Goal: Task Accomplishment & Management: Manage account settings

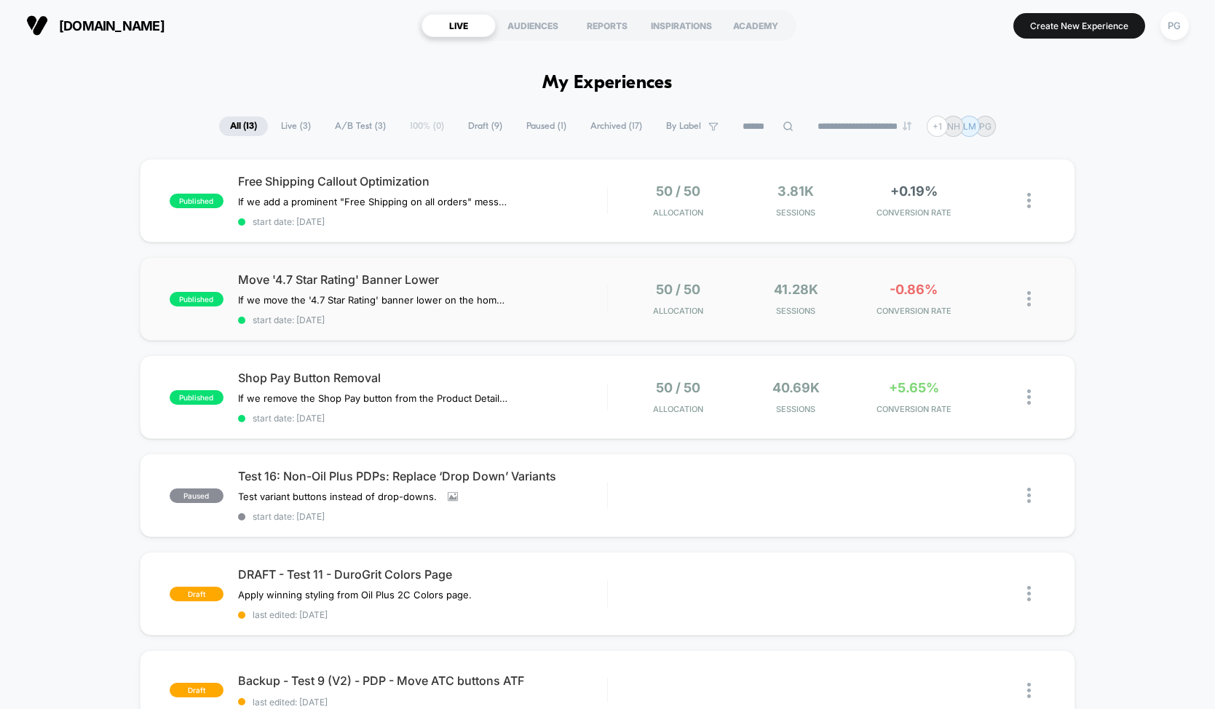
click at [494, 266] on div "published Move '4.7 Star Rating' Banner Lower If we move the '4.7 Star Rating' …" at bounding box center [607, 299] width 935 height 84
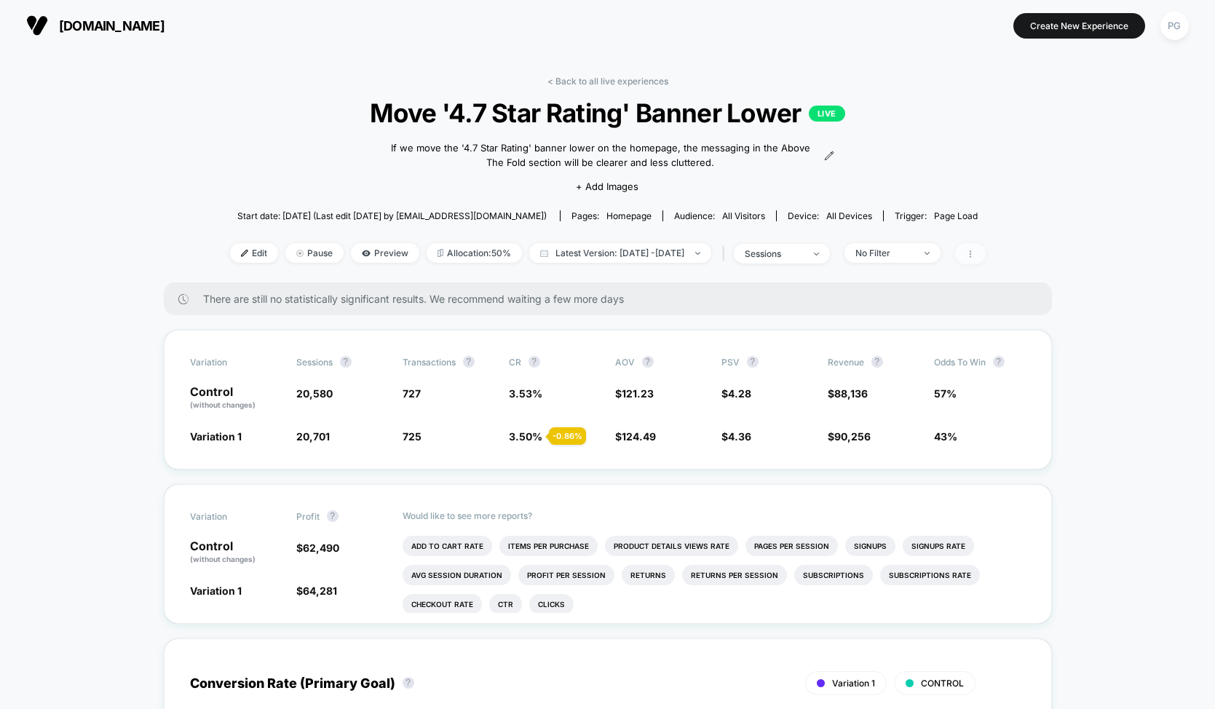
click at [975, 253] on icon at bounding box center [970, 254] width 9 height 9
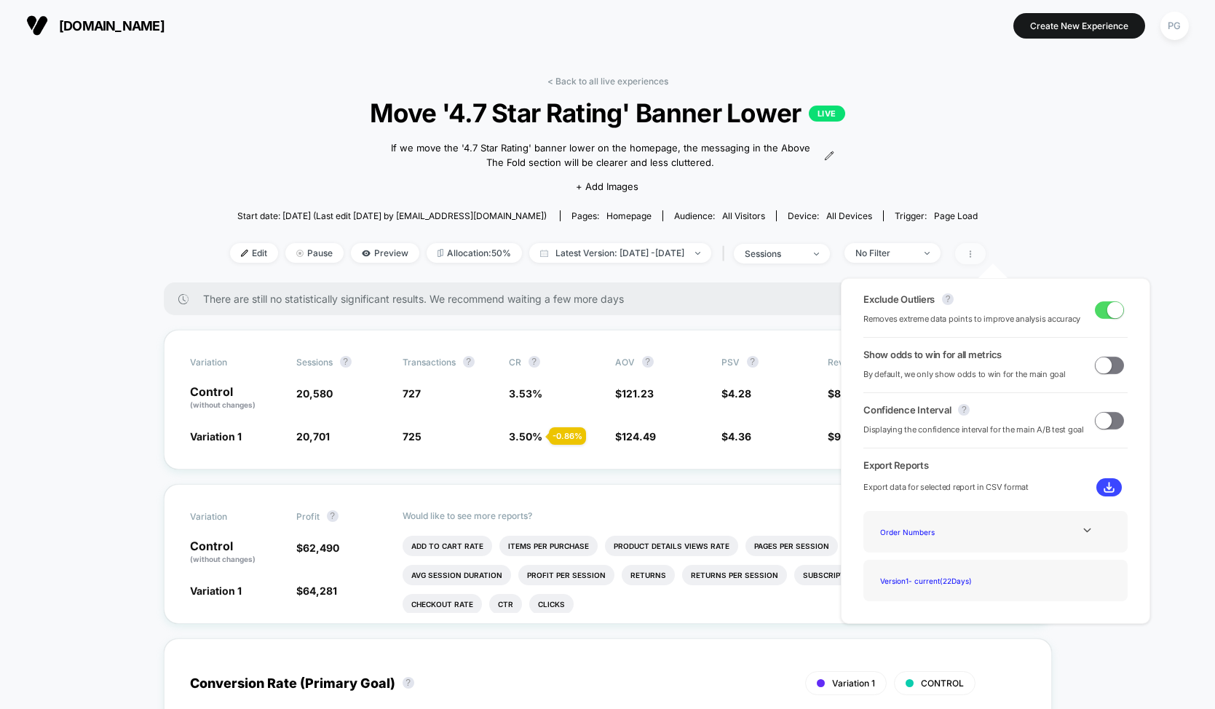
click at [975, 253] on icon at bounding box center [970, 254] width 9 height 9
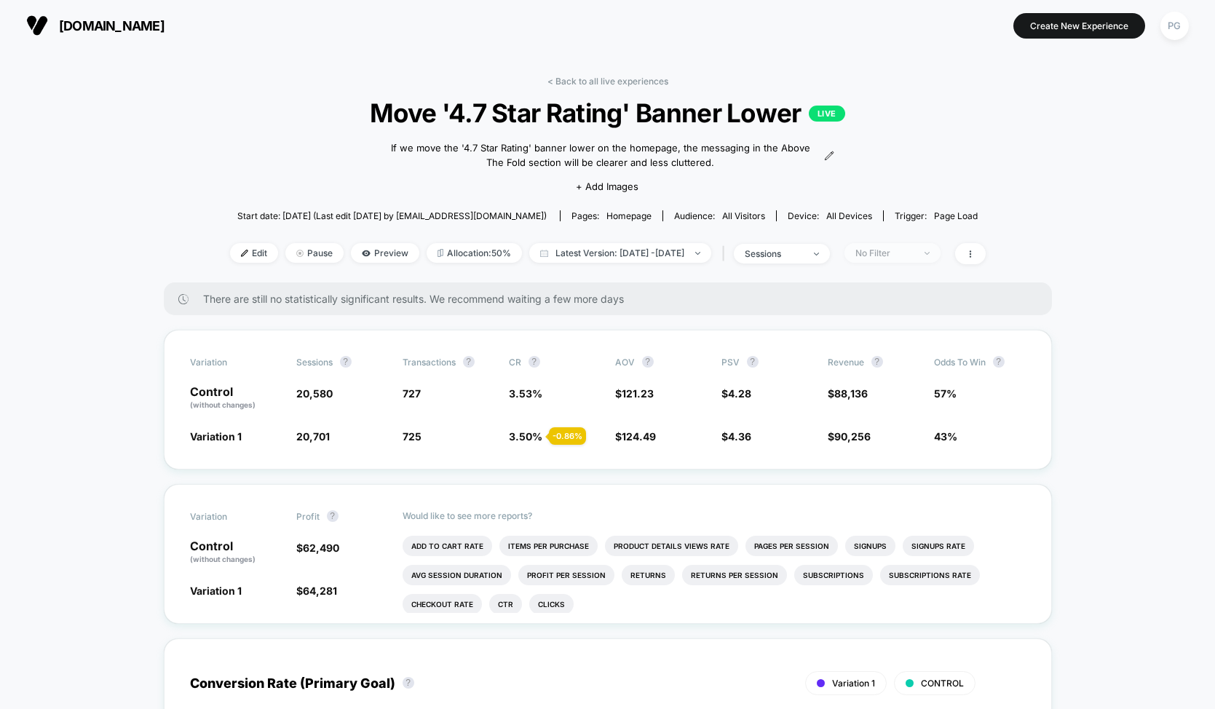
click at [941, 256] on span "No Filter" at bounding box center [892, 253] width 96 height 20
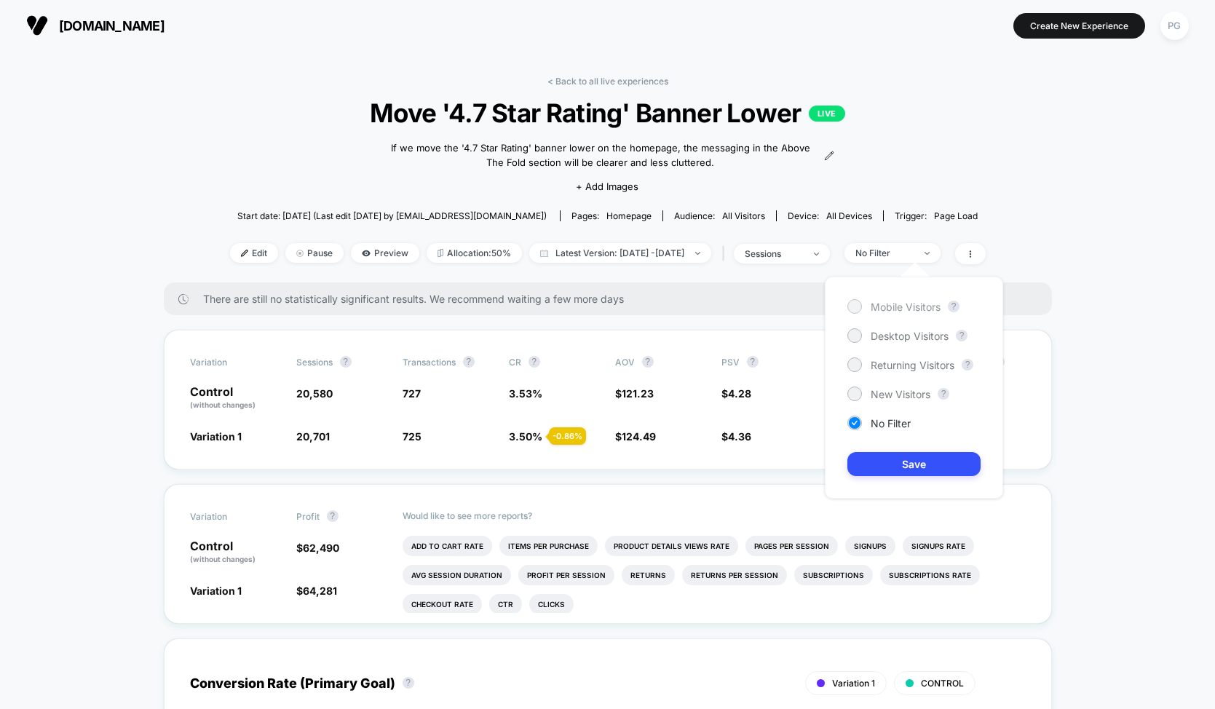
click at [905, 308] on span "Mobile Visitors" at bounding box center [906, 307] width 70 height 12
click at [876, 420] on span "No Filter" at bounding box center [891, 423] width 40 height 12
click at [881, 459] on button "Save" at bounding box center [913, 464] width 133 height 24
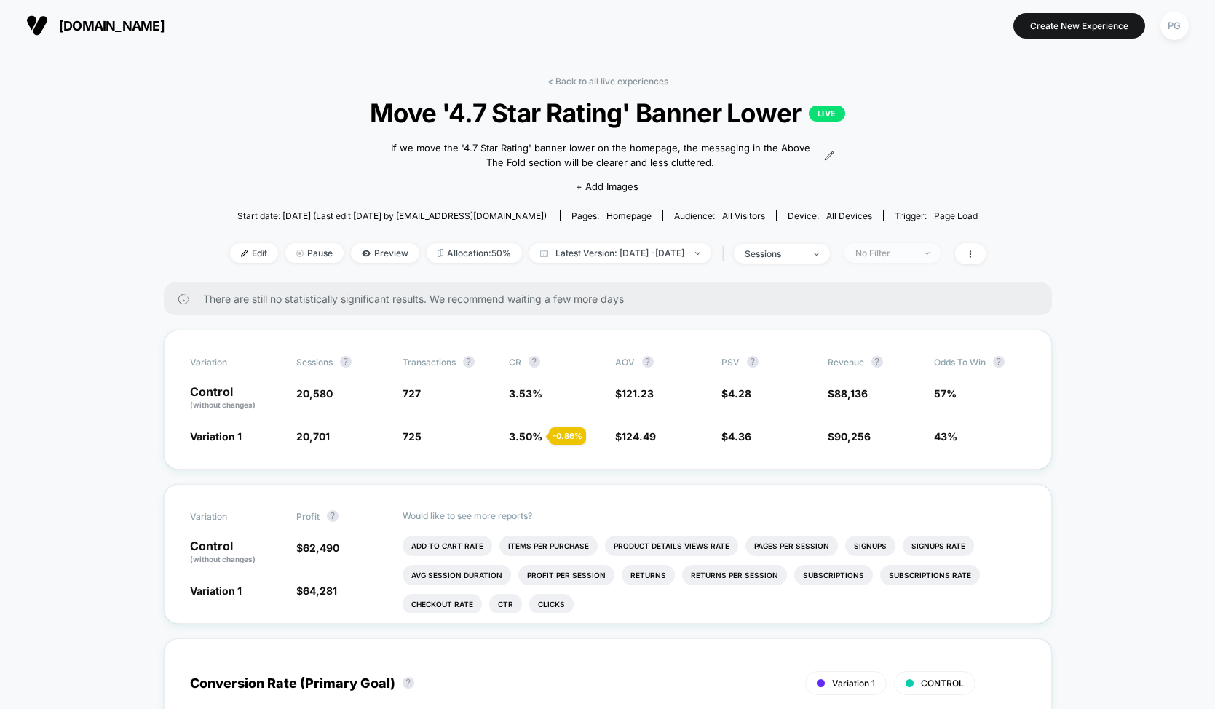
click at [914, 250] on div "No Filter" at bounding box center [884, 253] width 58 height 11
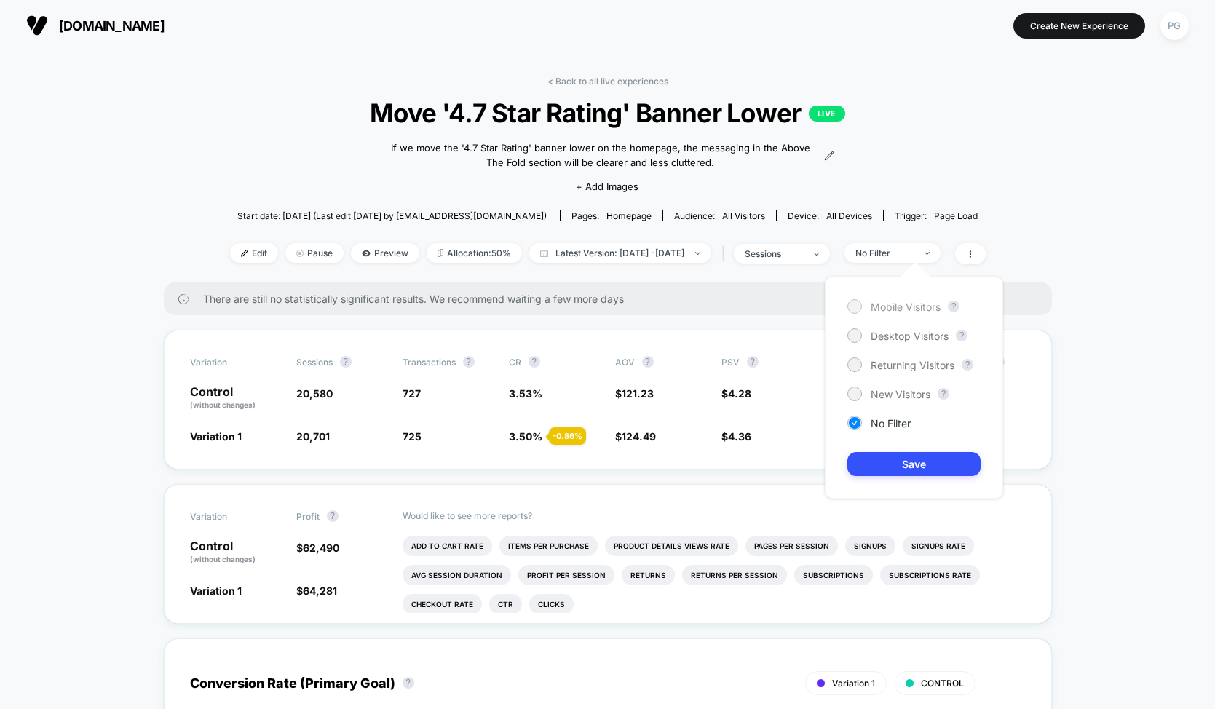
click at [921, 305] on span "Mobile Visitors" at bounding box center [906, 307] width 70 height 12
click at [917, 458] on button "Save" at bounding box center [913, 464] width 133 height 24
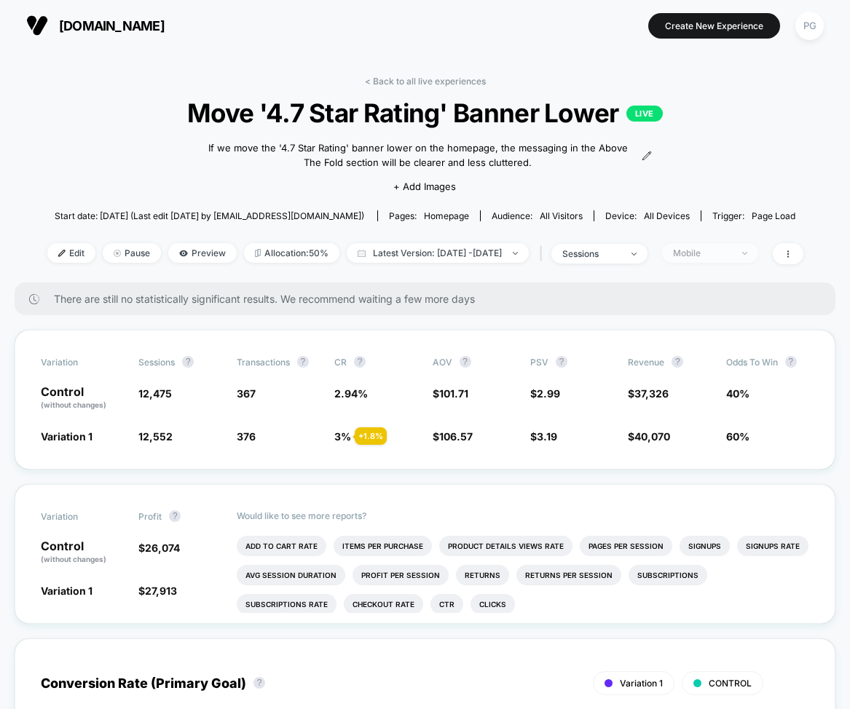
click at [729, 259] on span "Mobile" at bounding box center [710, 253] width 96 height 20
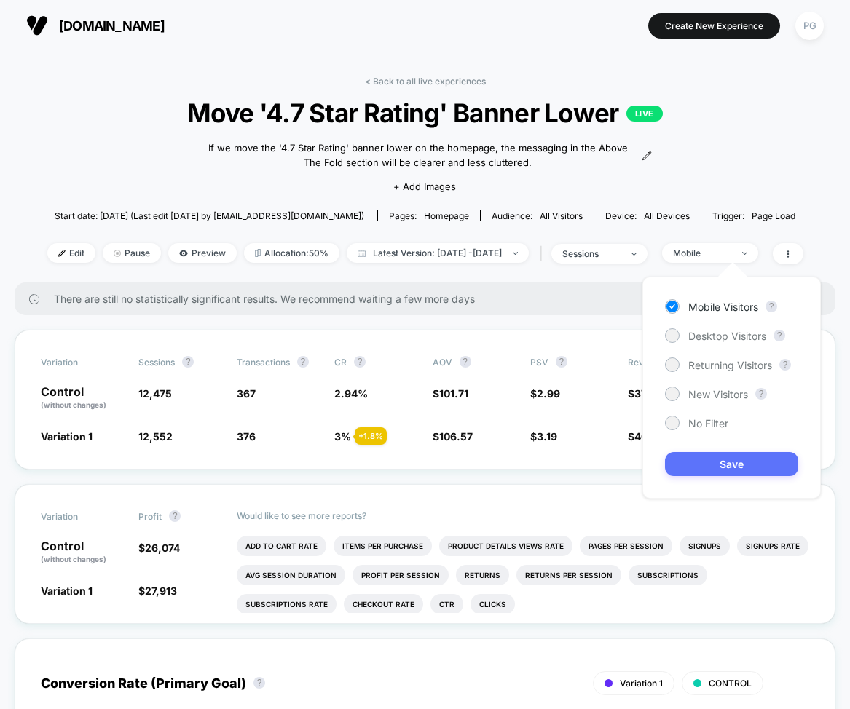
click at [743, 465] on button "Save" at bounding box center [731, 464] width 133 height 24
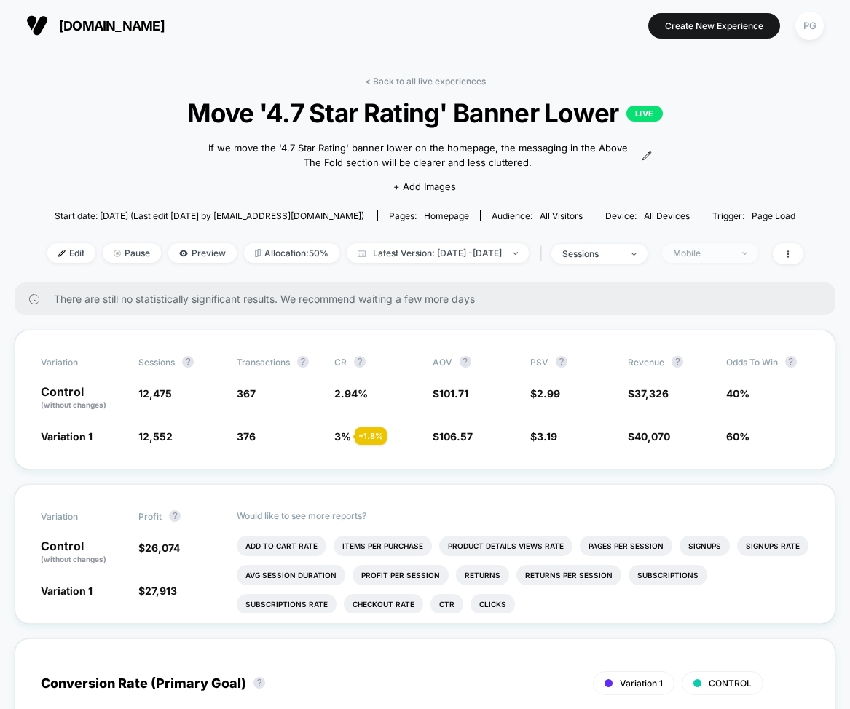
click at [731, 248] on div "Mobile" at bounding box center [702, 253] width 58 height 11
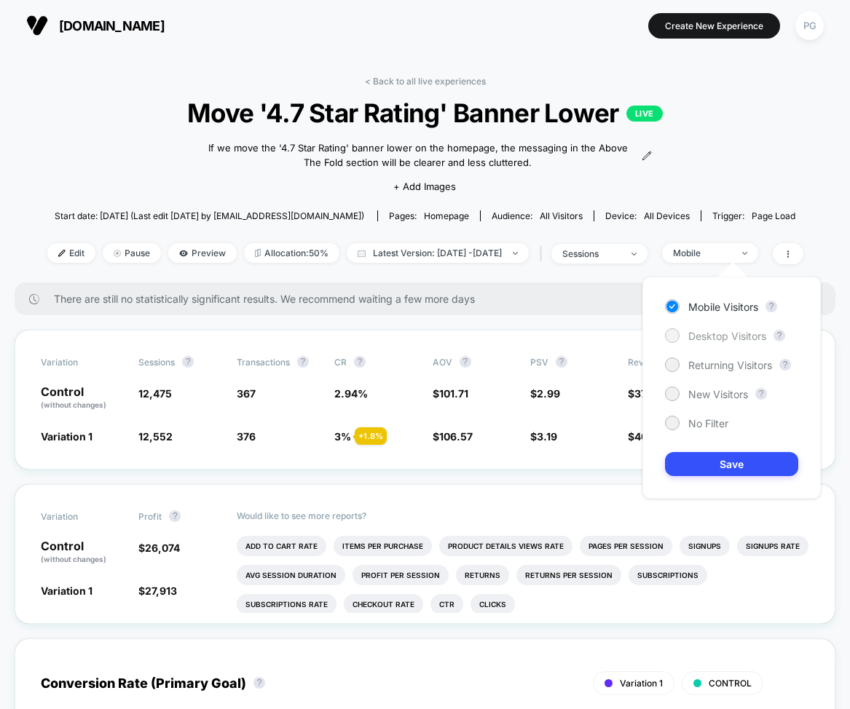
click at [707, 330] on span "Desktop Visitors" at bounding box center [727, 336] width 78 height 12
click at [717, 461] on button "Save" at bounding box center [731, 464] width 133 height 24
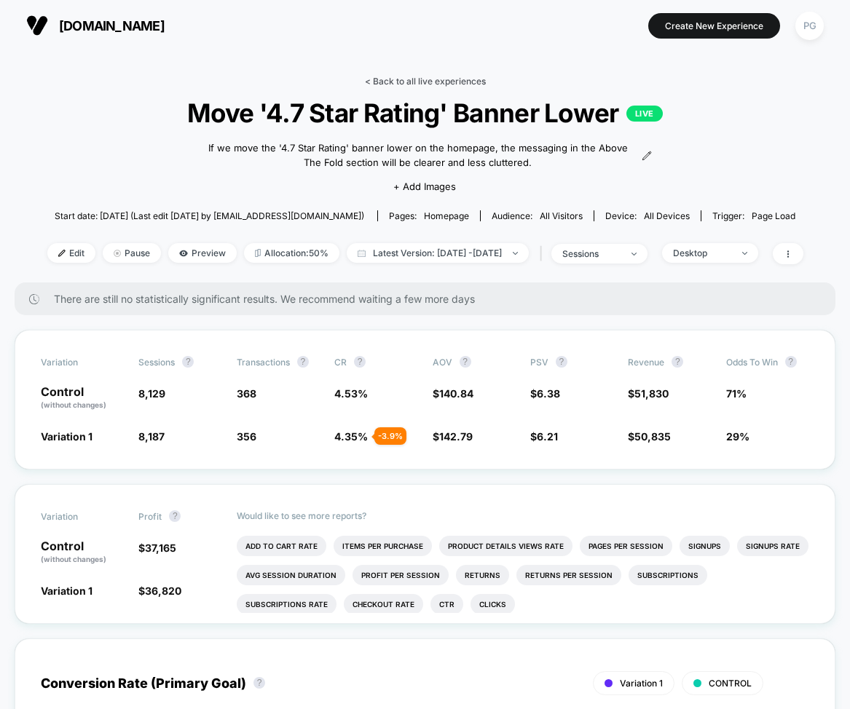
click at [404, 85] on link "< Back to all live experiences" at bounding box center [425, 81] width 121 height 11
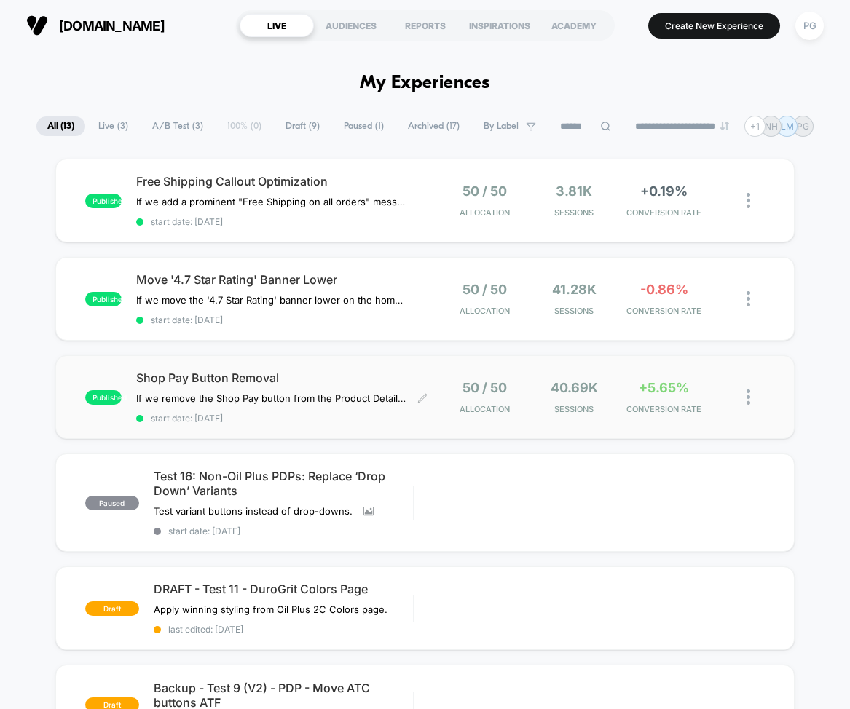
click at [314, 371] on span "Shop Pay Button Removal" at bounding box center [281, 378] width 291 height 15
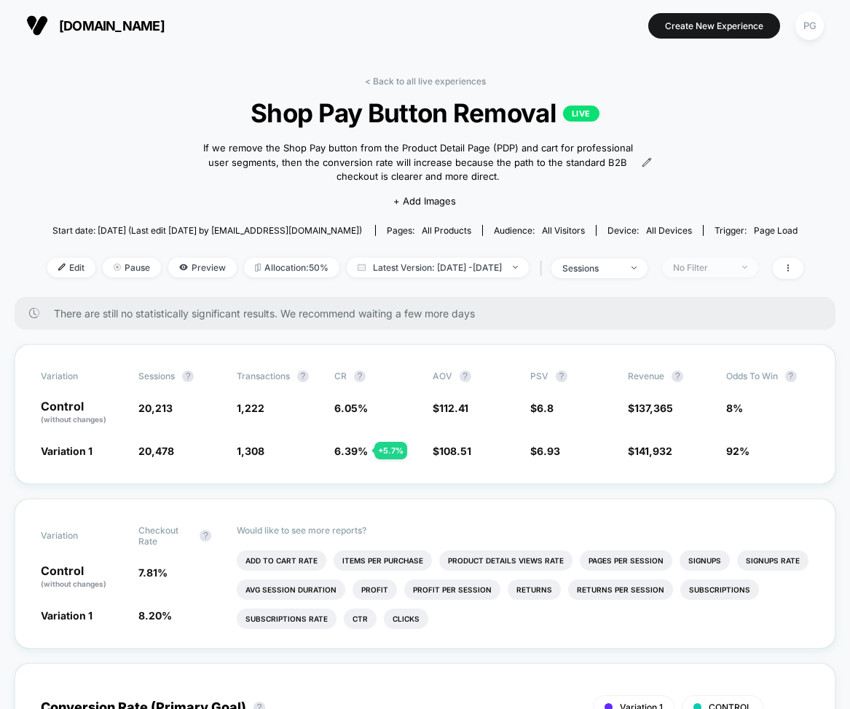
click at [758, 261] on span "No Filter" at bounding box center [710, 268] width 96 height 20
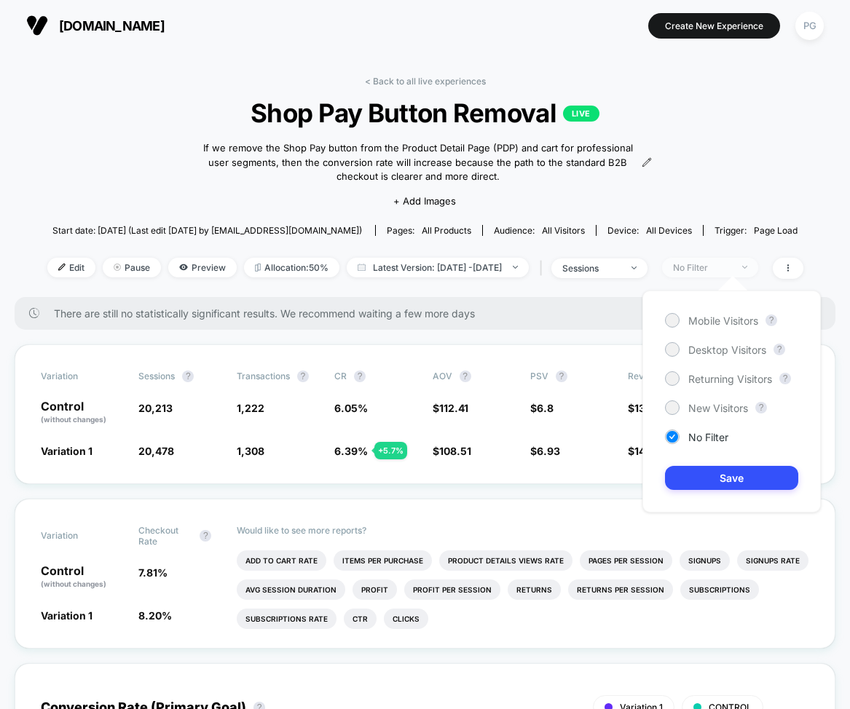
click at [758, 261] on span "No Filter" at bounding box center [710, 268] width 96 height 20
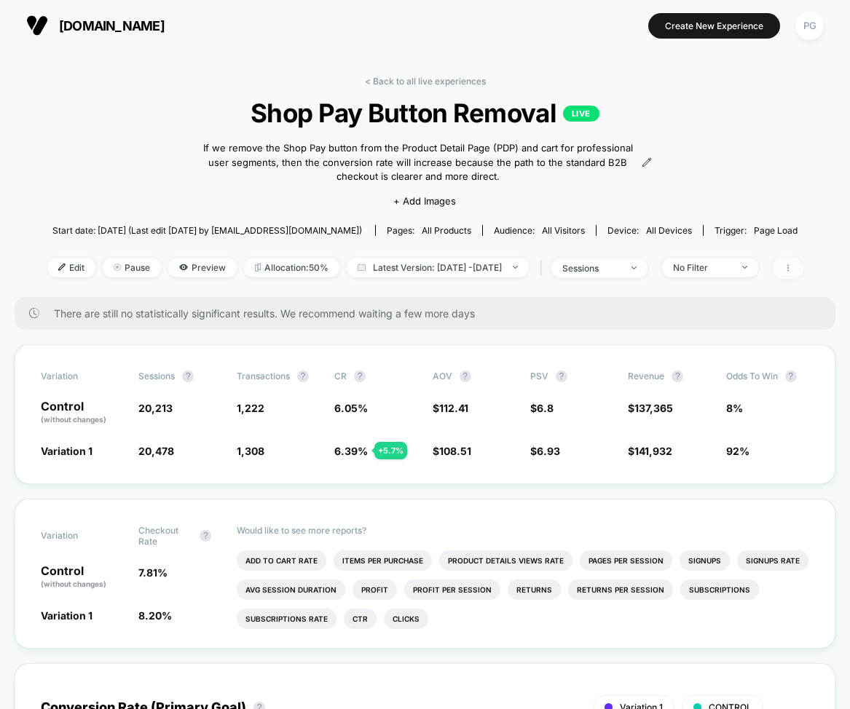
click at [803, 263] on span at bounding box center [787, 268] width 31 height 21
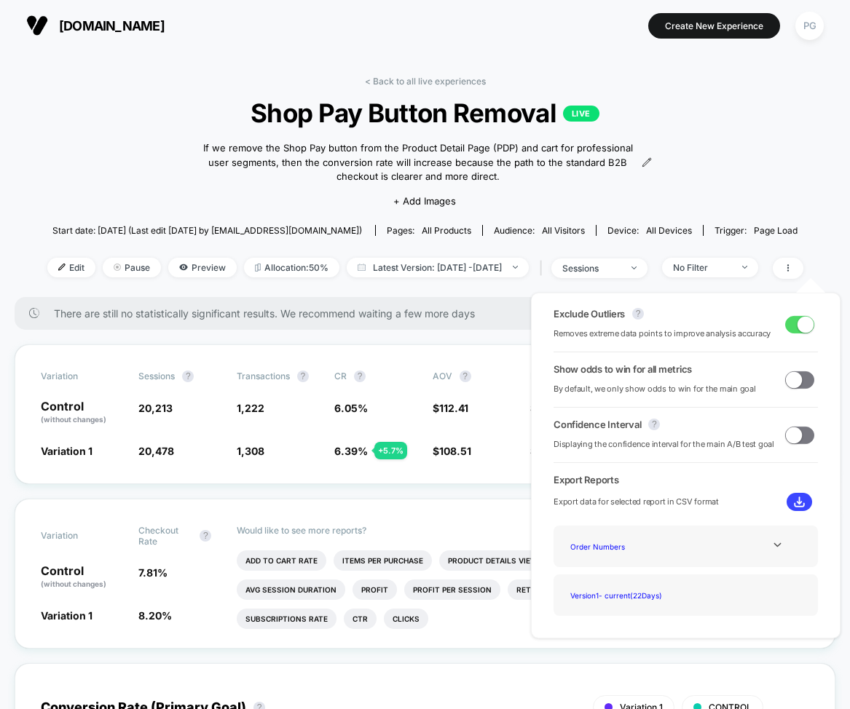
click at [777, 198] on div "< Back to all live experiences Shop Pay Button Removal LIVE If we remove the Sh…" at bounding box center [425, 186] width 756 height 221
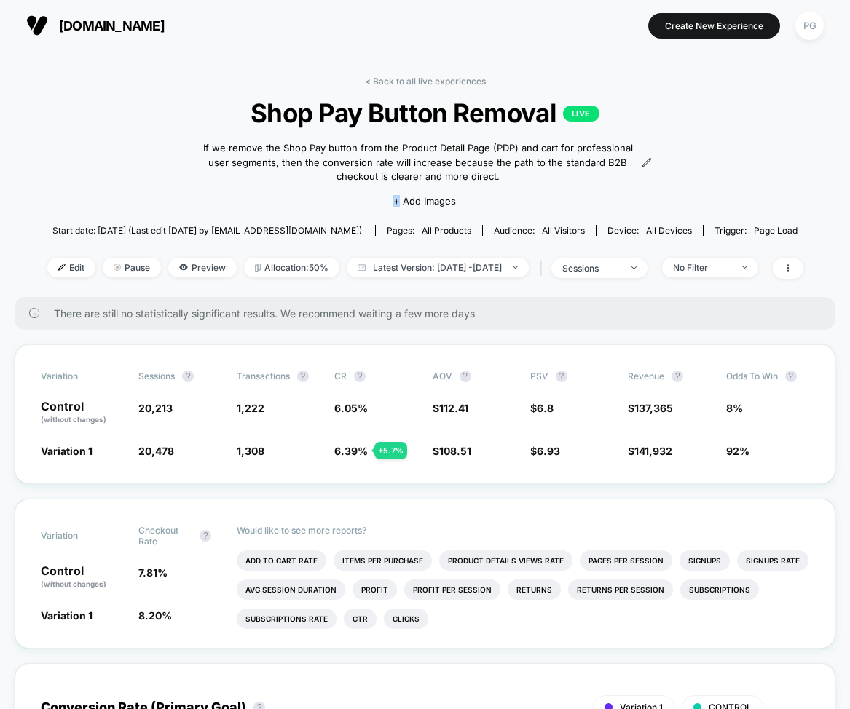
click at [777, 198] on div "< Back to all live experiences Shop Pay Button Removal LIVE If we remove the Sh…" at bounding box center [425, 186] width 756 height 221
click at [803, 275] on span at bounding box center [787, 268] width 31 height 21
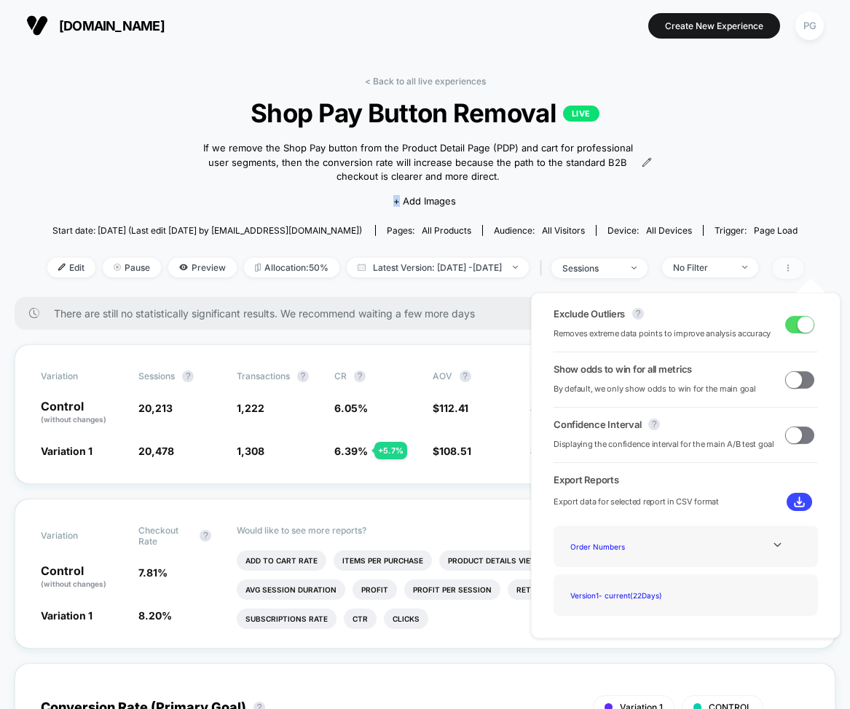
click at [803, 275] on span at bounding box center [787, 268] width 31 height 21
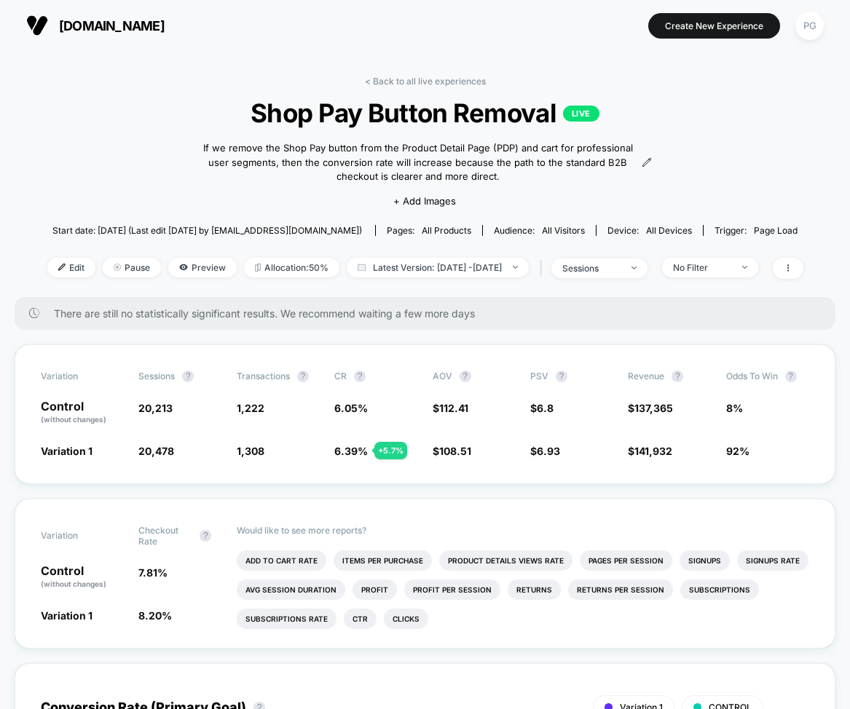
click at [696, 124] on span "Shop Pay Button Removal LIVE" at bounding box center [424, 113] width 680 height 31
click at [731, 269] on div "No Filter" at bounding box center [702, 267] width 58 height 11
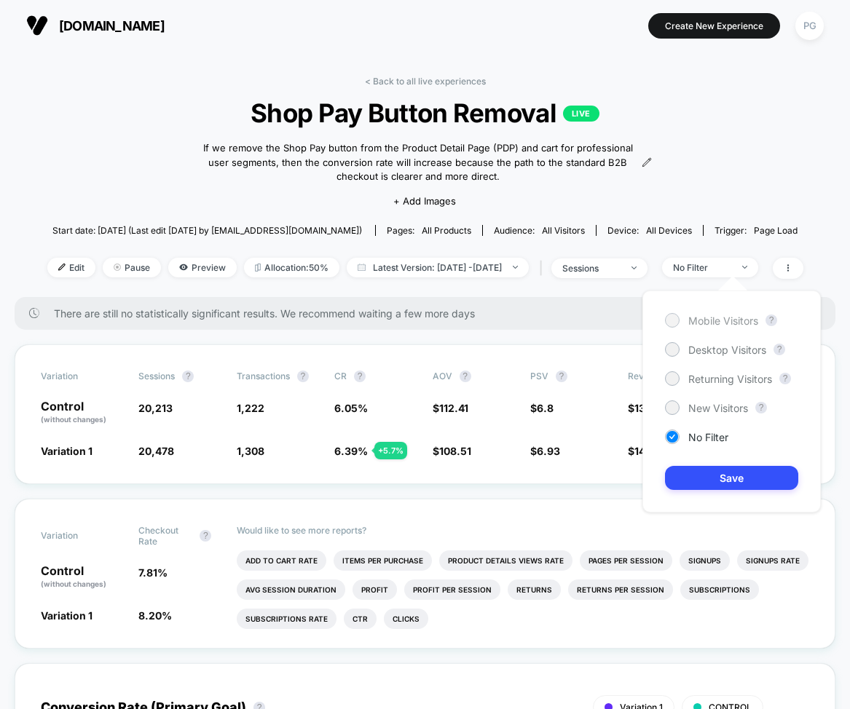
click at [721, 314] on span "Mobile Visitors" at bounding box center [723, 320] width 70 height 12
click at [745, 482] on button "Save" at bounding box center [731, 478] width 133 height 24
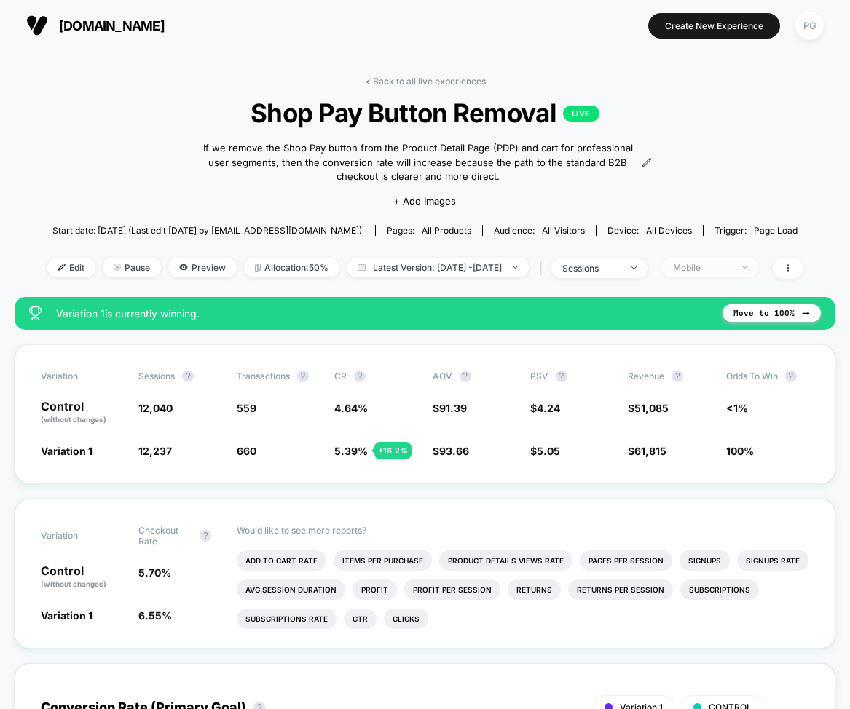
click at [731, 264] on div "Mobile" at bounding box center [702, 267] width 58 height 11
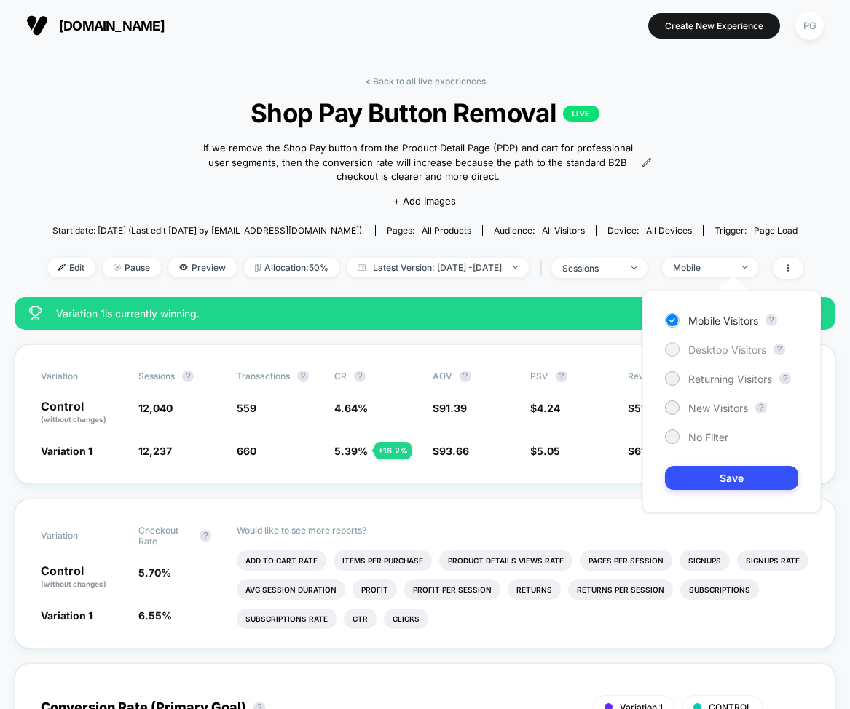
click at [727, 351] on span "Desktop Visitors" at bounding box center [727, 350] width 78 height 12
click at [726, 476] on button "Save" at bounding box center [731, 478] width 133 height 24
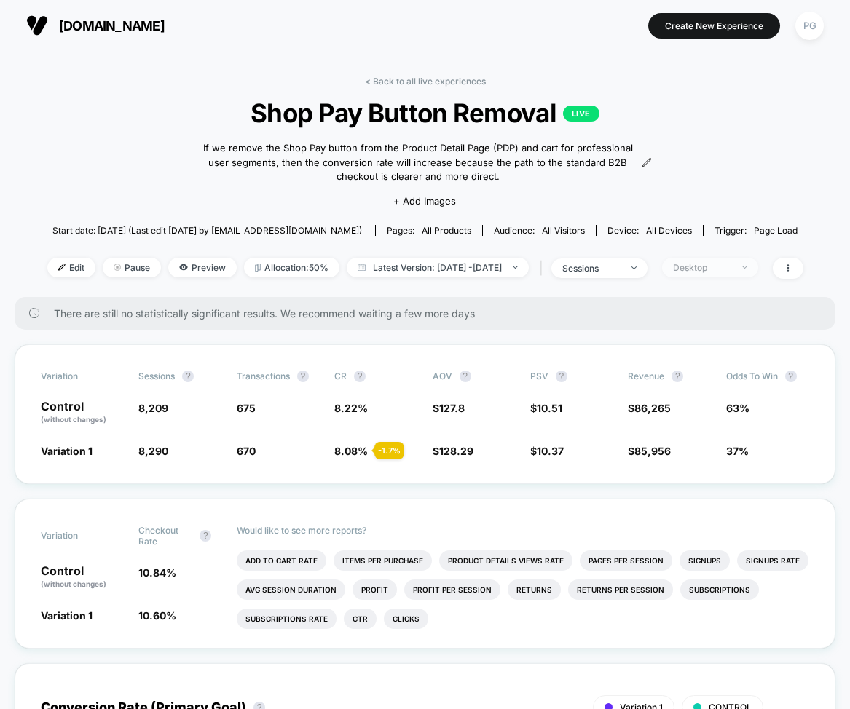
click at [721, 268] on div "Desktop" at bounding box center [702, 267] width 58 height 11
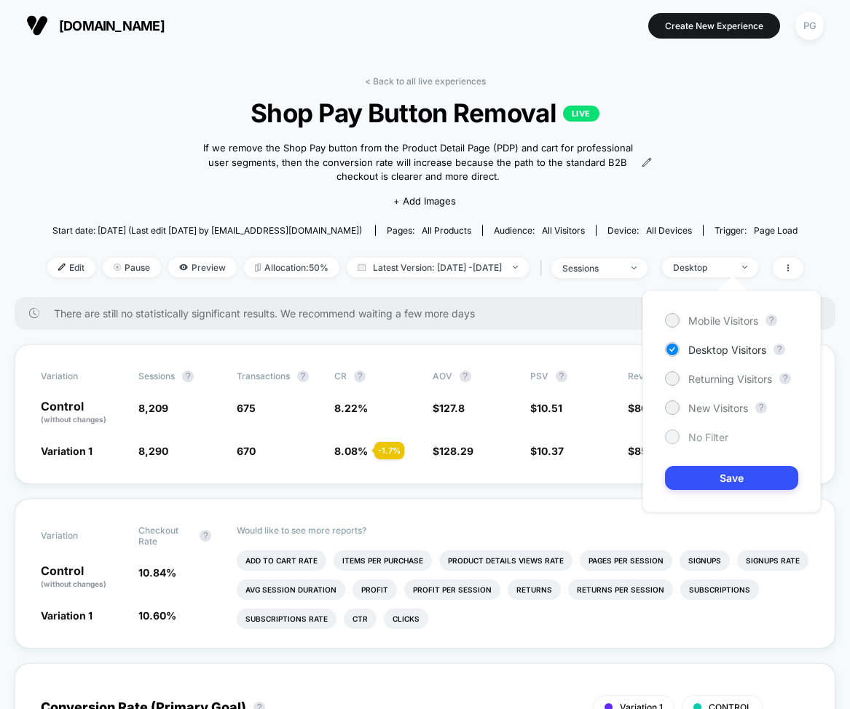
click at [712, 443] on span "No Filter" at bounding box center [708, 437] width 40 height 12
click at [720, 472] on button "Save" at bounding box center [731, 478] width 133 height 24
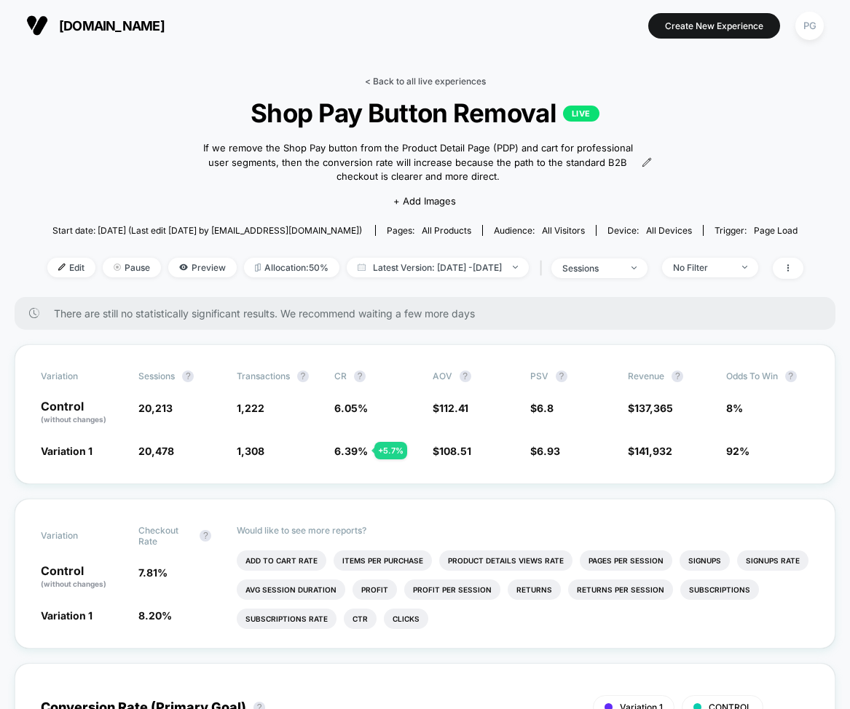
click at [389, 76] on link "< Back to all live experiences" at bounding box center [425, 81] width 121 height 11
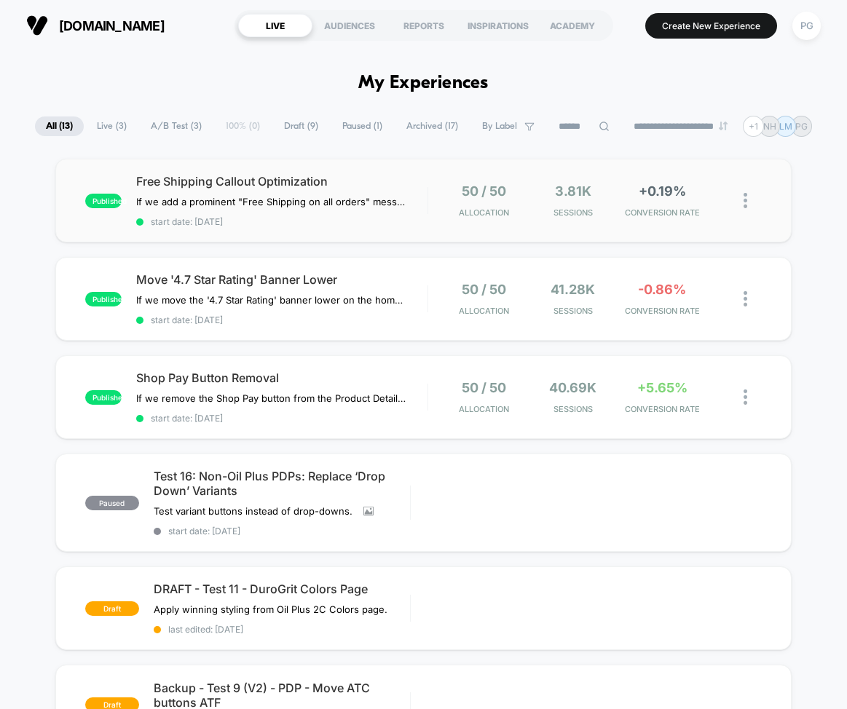
click at [285, 167] on div "published Free Shipping Callout Optimization If we add a prominent "Free Shippi…" at bounding box center [423, 201] width 737 height 84
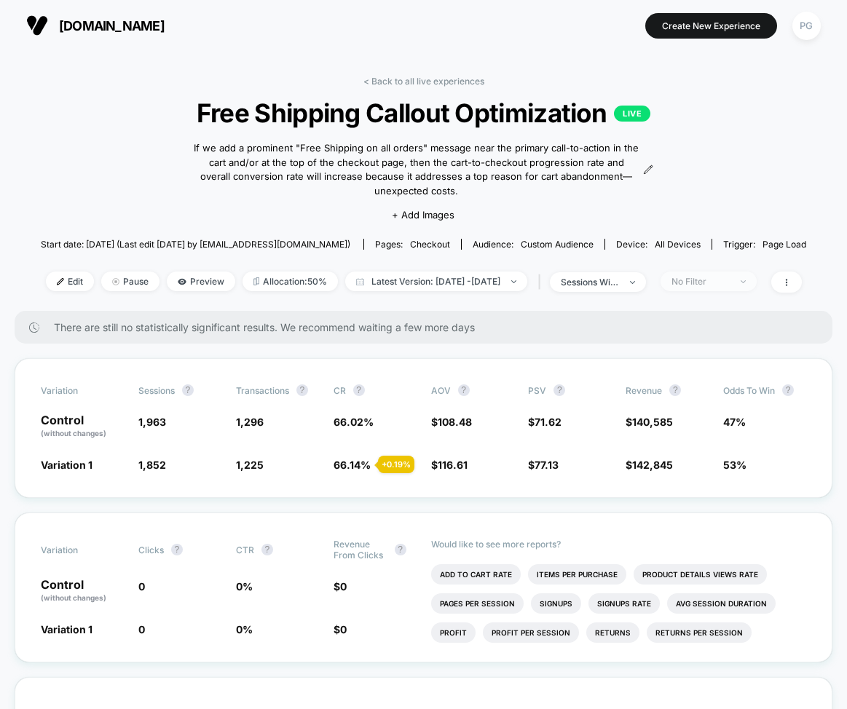
click at [755, 274] on span "No Filter" at bounding box center [708, 282] width 96 height 20
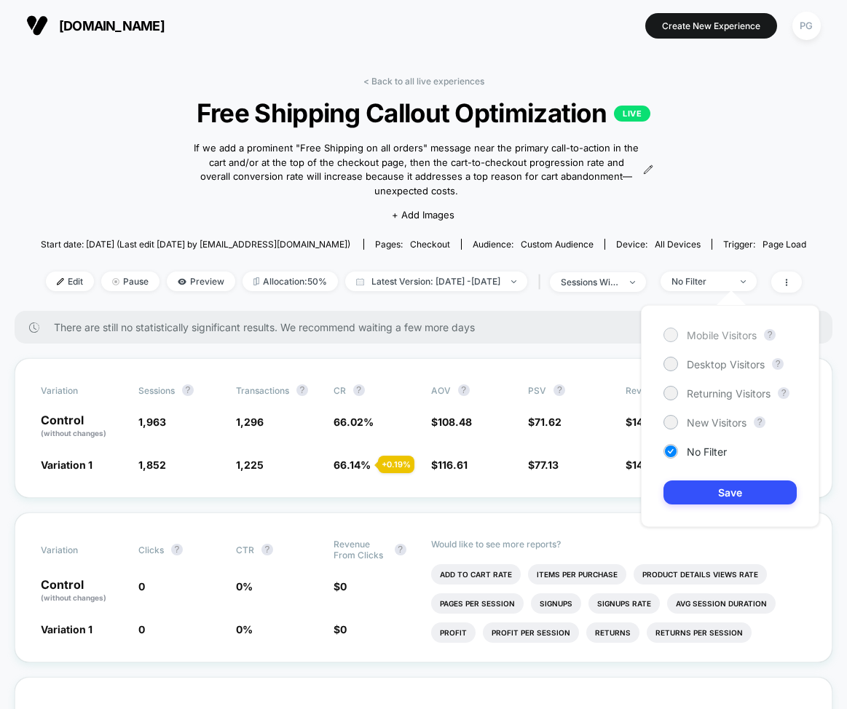
click at [719, 333] on span "Mobile Visitors" at bounding box center [721, 335] width 70 height 12
click at [721, 493] on button "Save" at bounding box center [729, 492] width 133 height 24
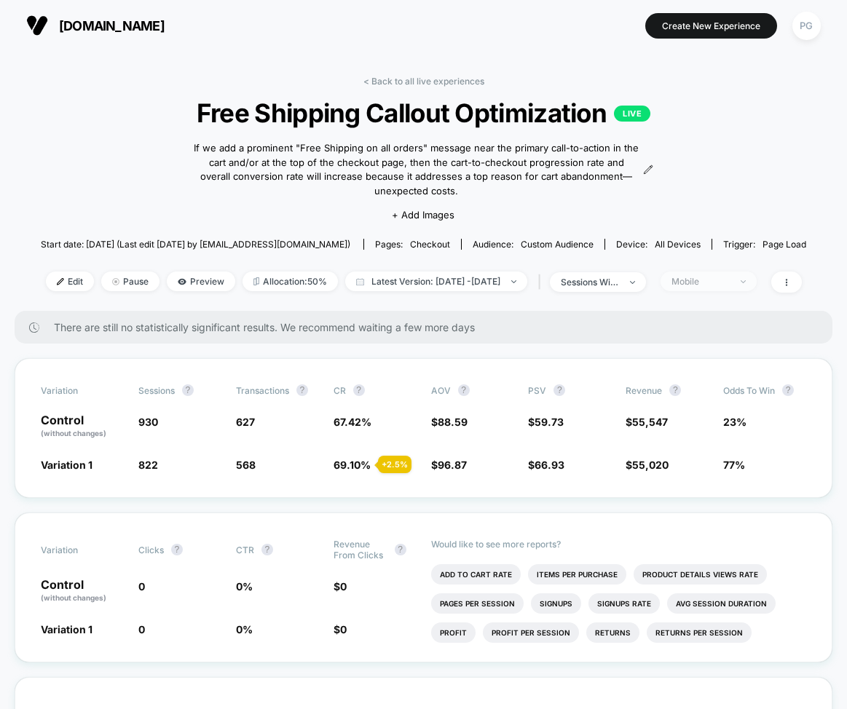
click at [729, 285] on div "Mobile" at bounding box center [700, 281] width 58 height 11
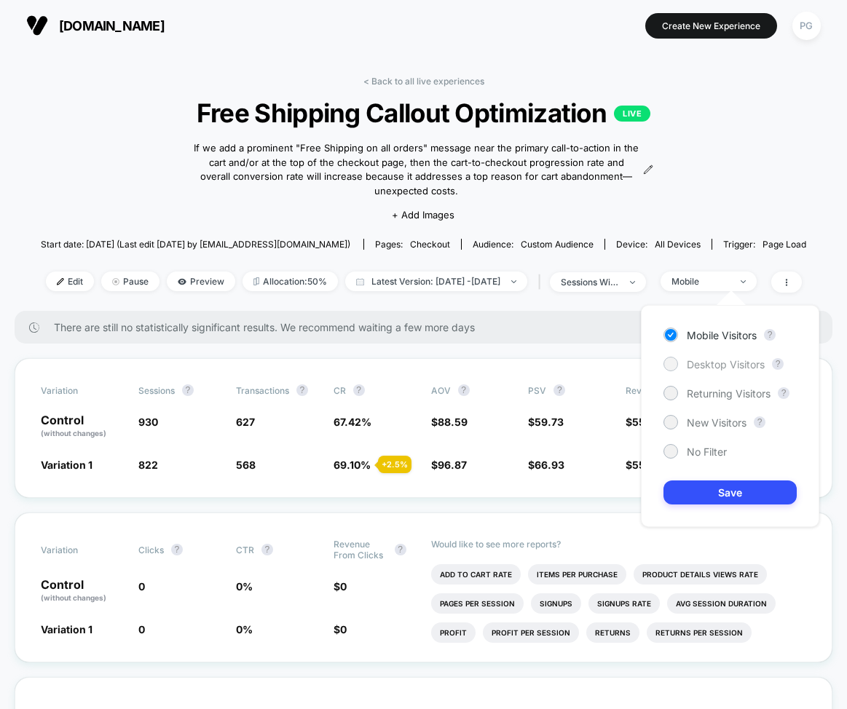
click at [708, 361] on span "Desktop Visitors" at bounding box center [725, 364] width 78 height 12
click at [726, 499] on button "Save" at bounding box center [729, 492] width 133 height 24
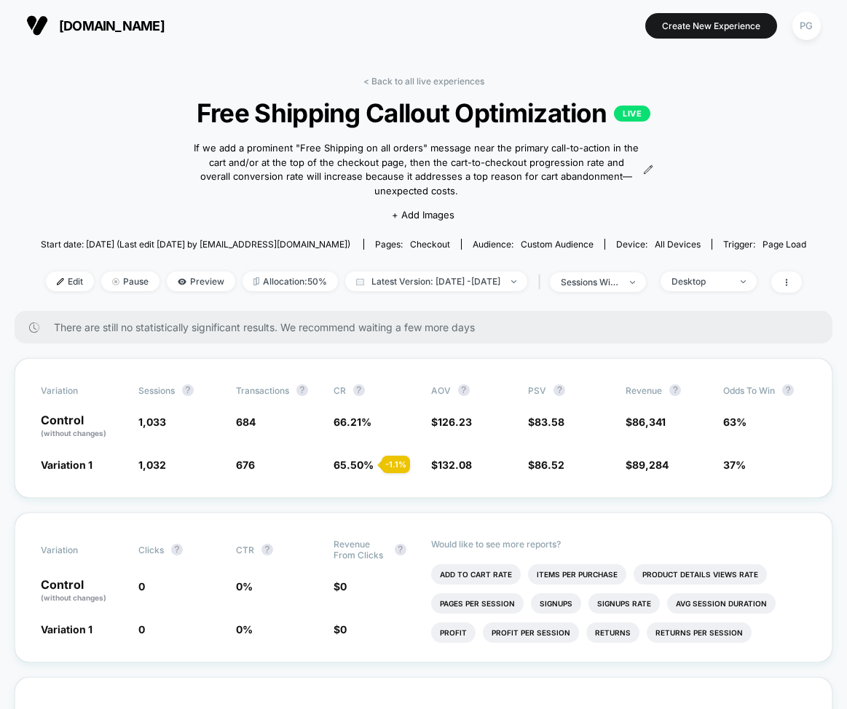
click at [732, 160] on div "< Back to all live experiences Free Shipping Callout Optimization LIVE If we ad…" at bounding box center [423, 193] width 765 height 235
click at [718, 274] on span "Desktop" at bounding box center [708, 282] width 96 height 20
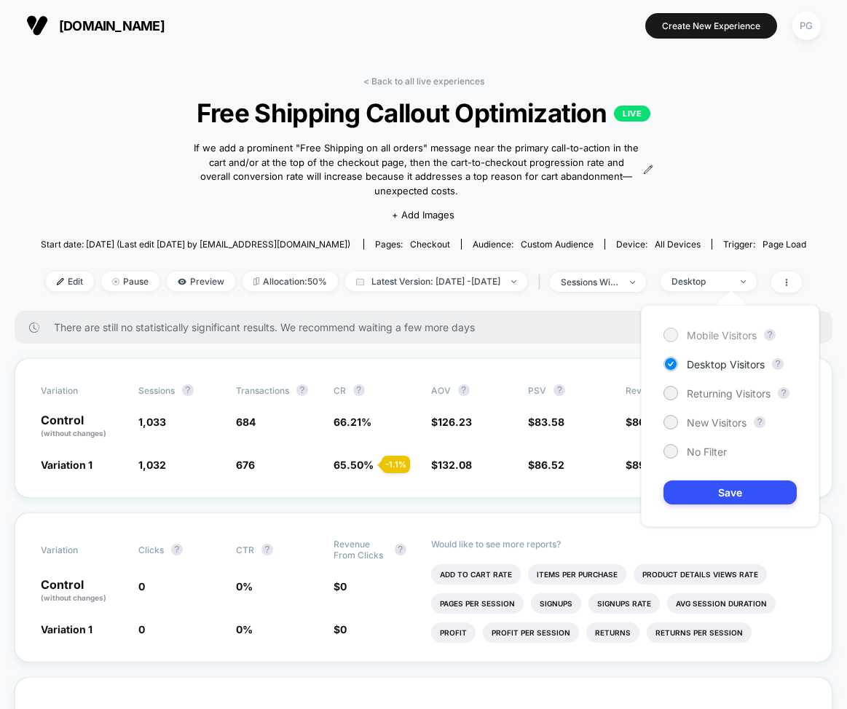
click at [726, 336] on span "Mobile Visitors" at bounding box center [721, 335] width 70 height 12
click at [746, 488] on button "Save" at bounding box center [729, 492] width 133 height 24
